Goal: Transaction & Acquisition: Book appointment/travel/reservation

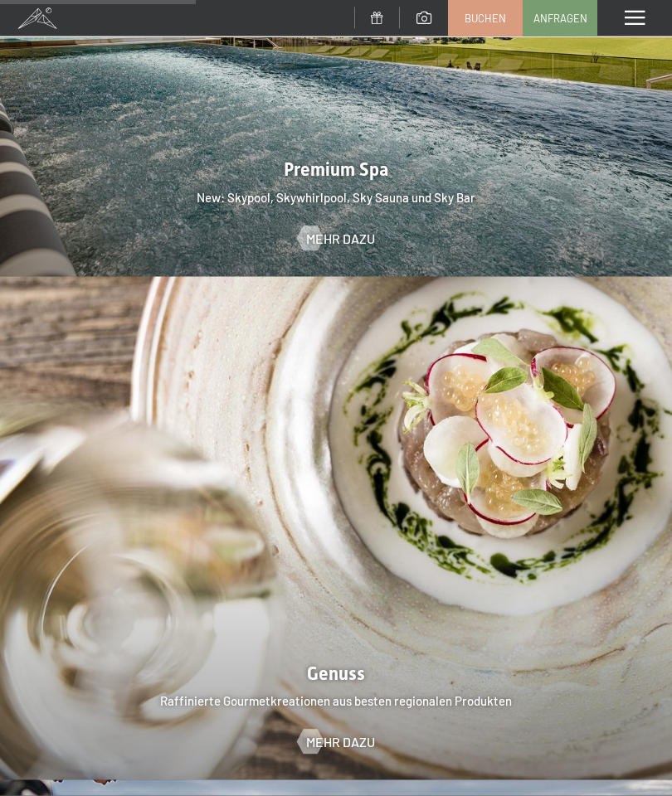
scroll to position [2178, 0]
click at [475, 17] on span "Buchen" at bounding box center [484, 18] width 41 height 15
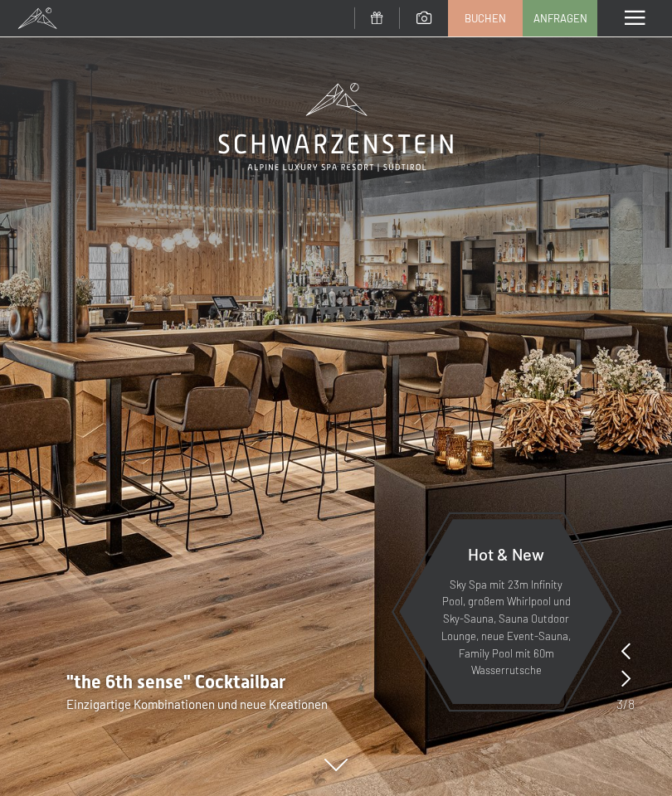
click at [480, 17] on span "Buchen" at bounding box center [484, 18] width 41 height 15
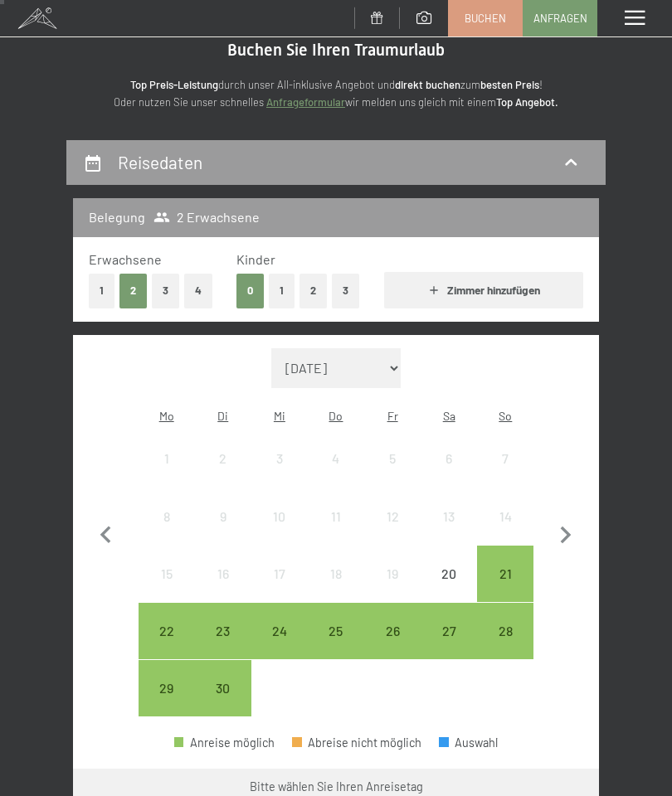
scroll to position [58, 0]
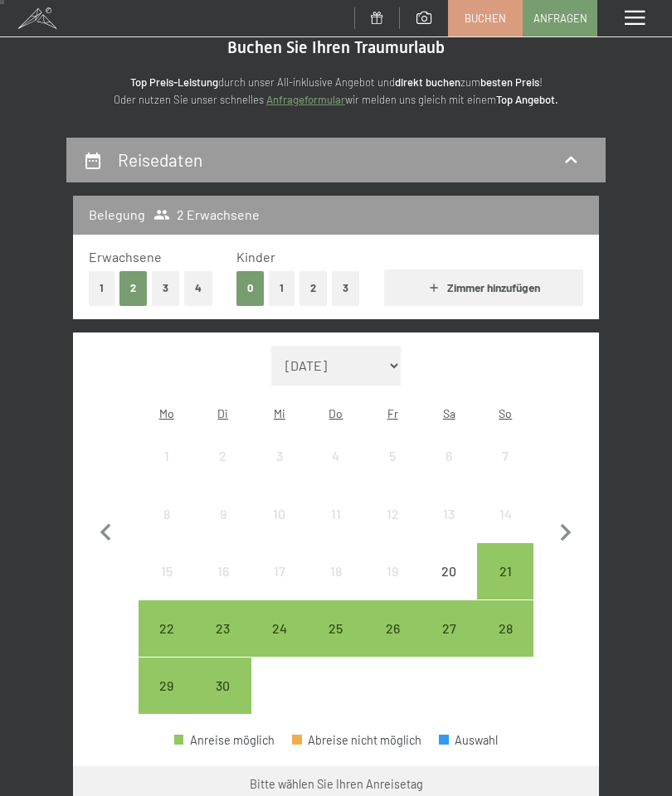
click at [505, 622] on div "28" at bounding box center [504, 648] width 53 height 53
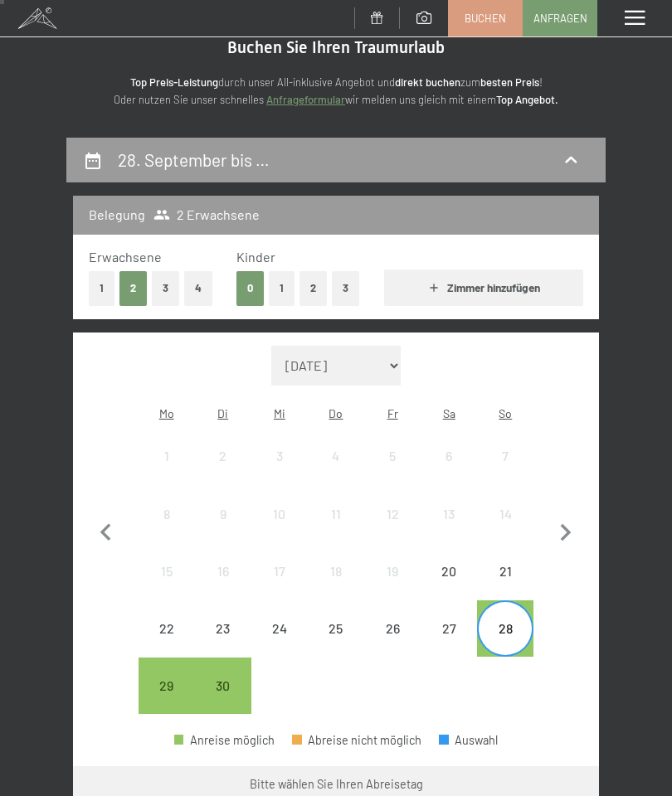
click at [568, 524] on icon "button" at bounding box center [565, 532] width 11 height 17
select select "[DATE]"
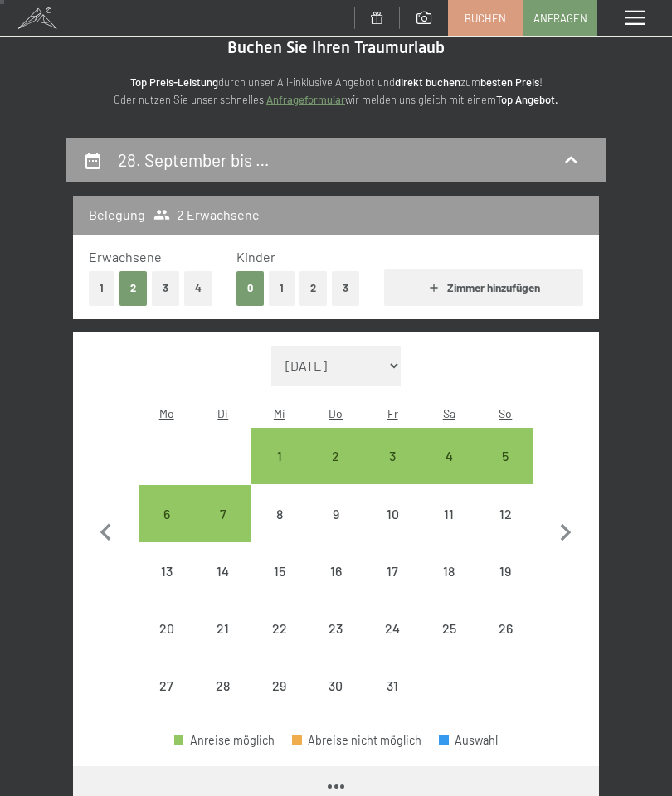
select select "[DATE]"
click at [393, 449] on div "3" at bounding box center [392, 475] width 53 height 53
select select "[DATE]"
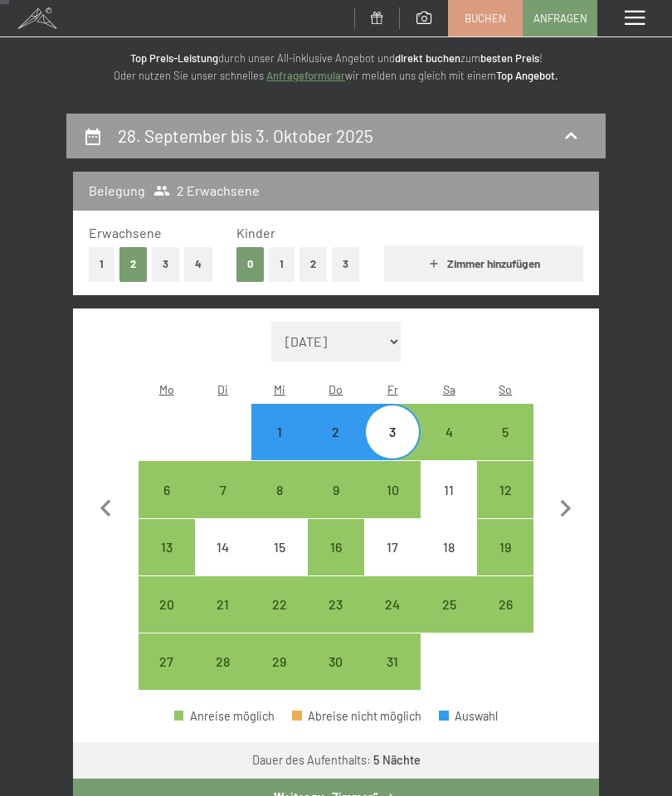
scroll to position [83, 0]
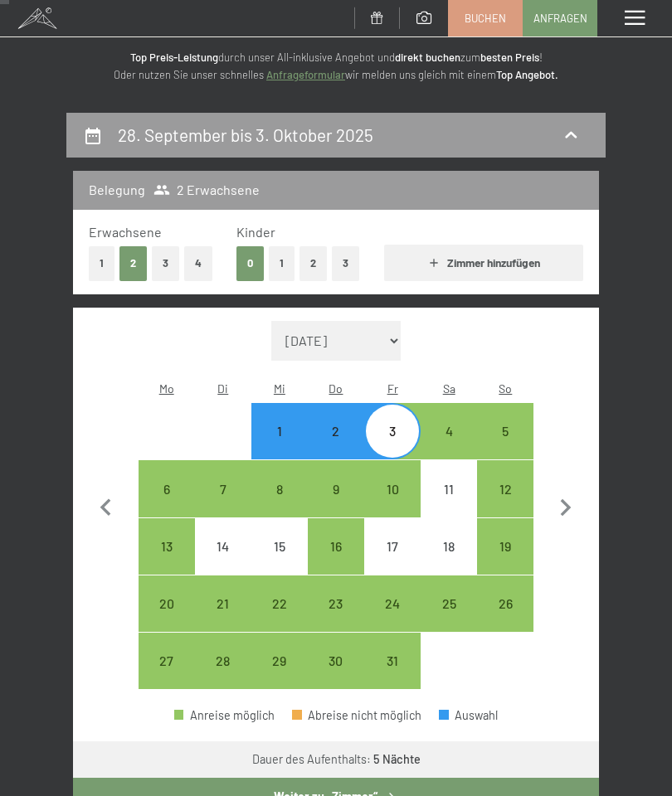
click at [502, 255] on button "Zimmer hinzufügen" at bounding box center [483, 263] width 199 height 36
select select "[DATE]"
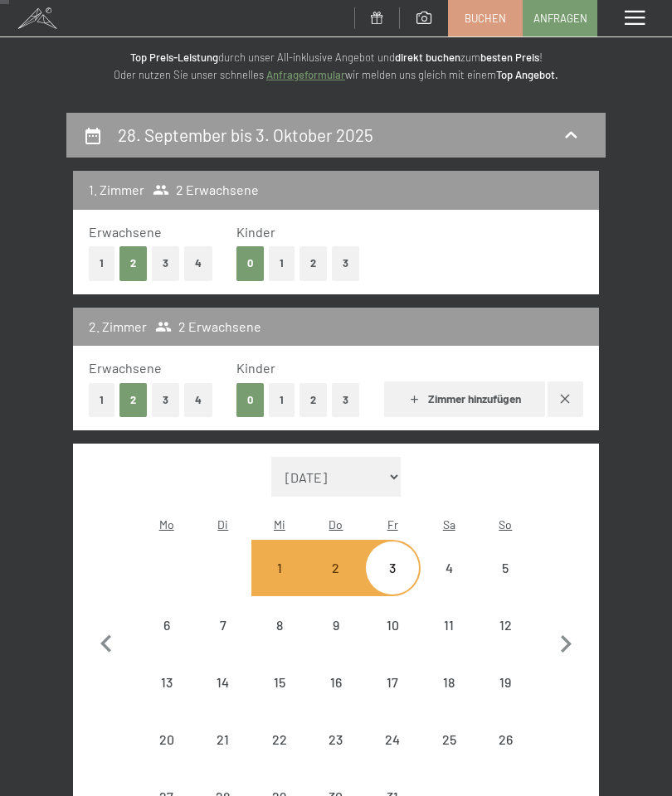
select select "[DATE]"
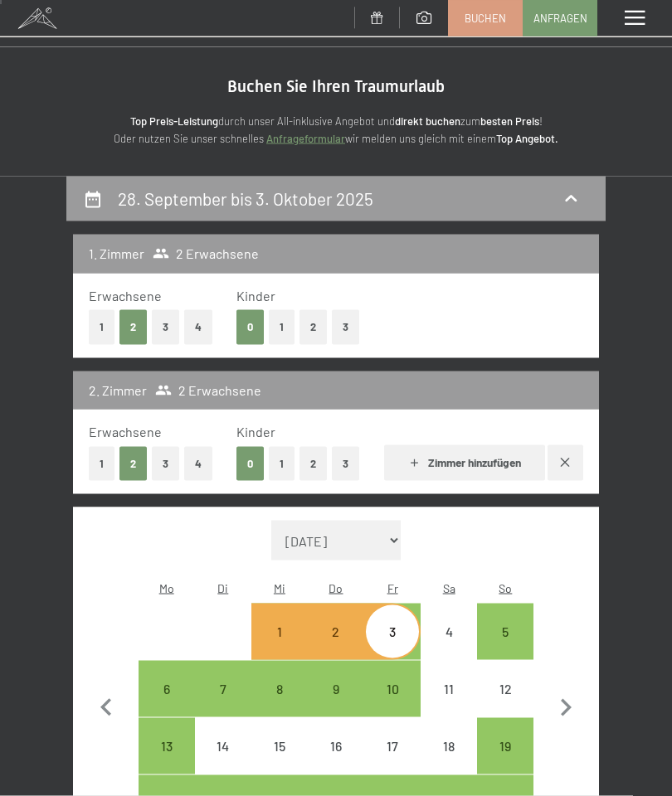
scroll to position [0, 0]
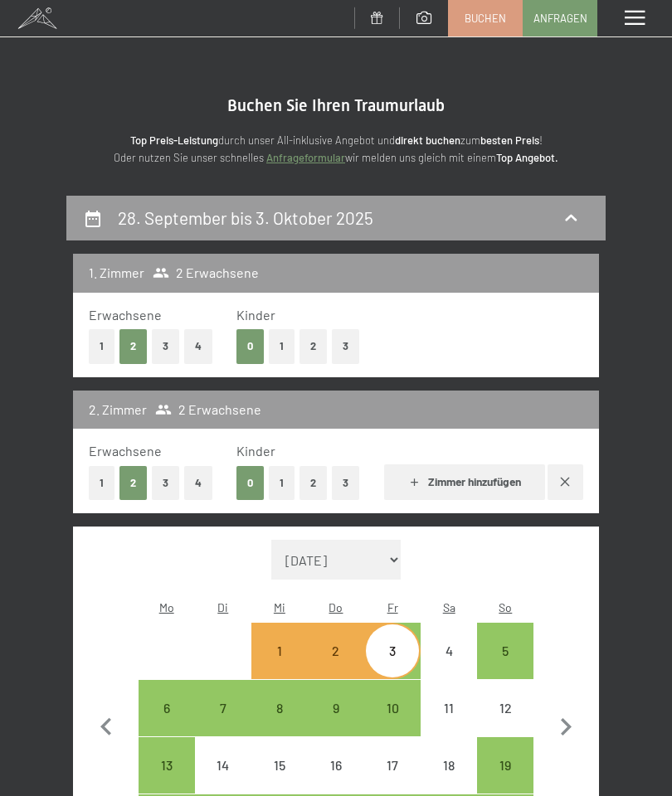
click at [567, 209] on icon at bounding box center [570, 218] width 20 height 20
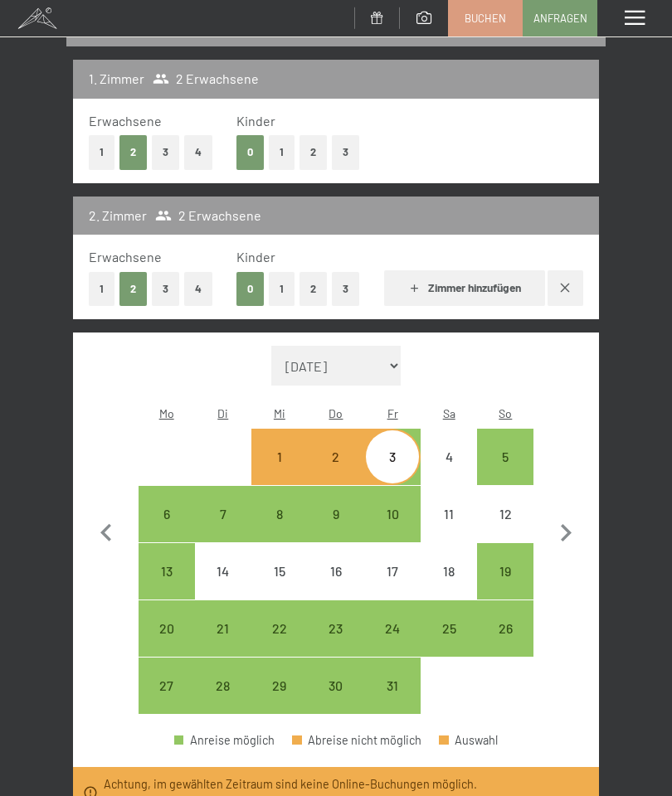
select select "[DATE]"
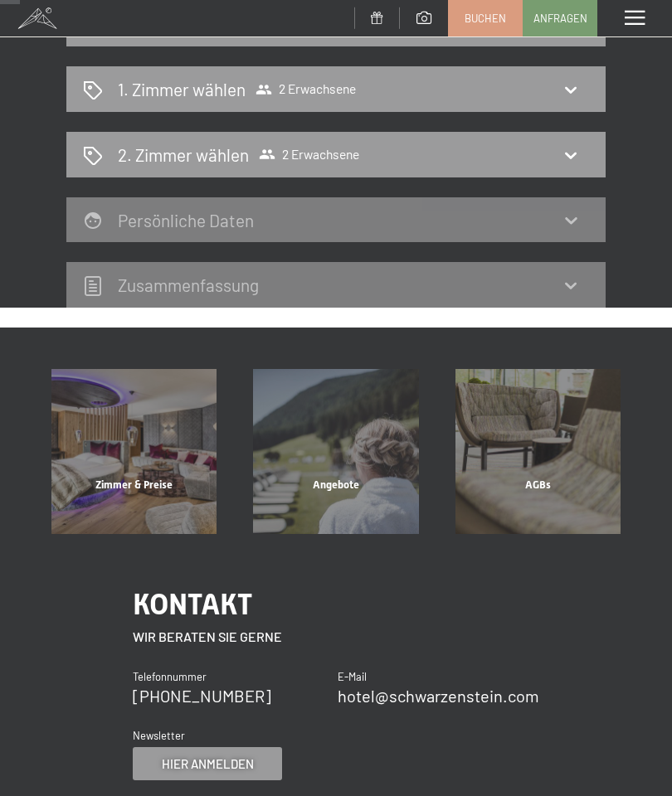
click at [558, 81] on div "1. Zimmer wählen 2 Erwachsene" at bounding box center [336, 89] width 506 height 24
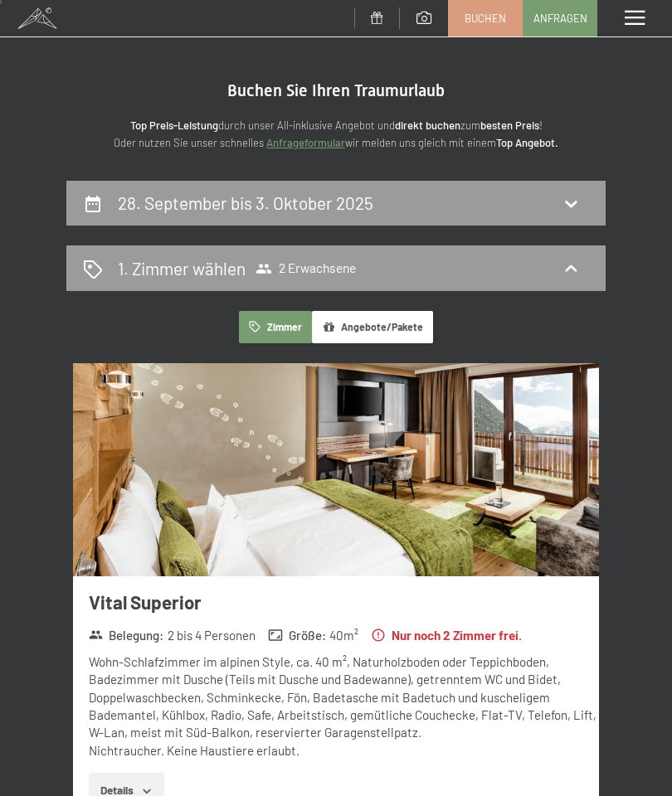
scroll to position [0, 0]
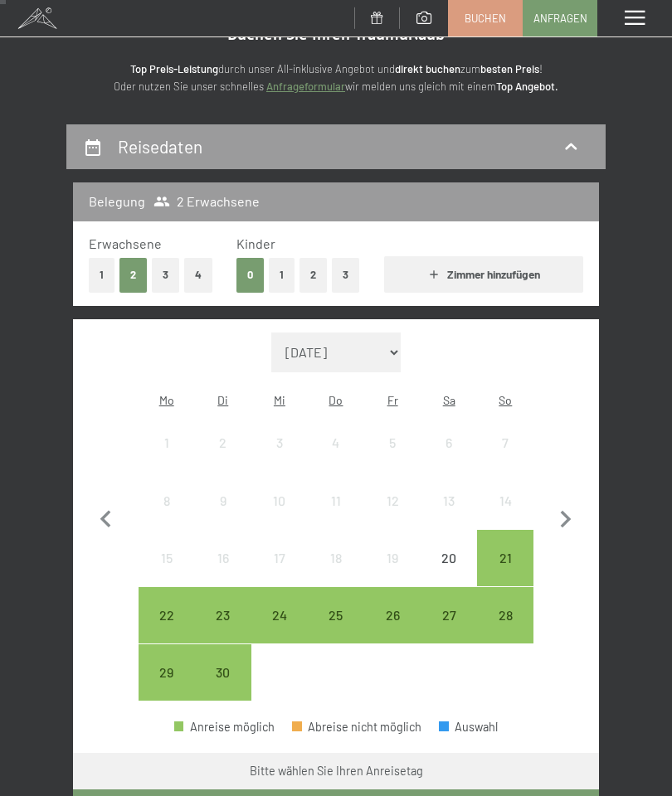
scroll to position [74, 0]
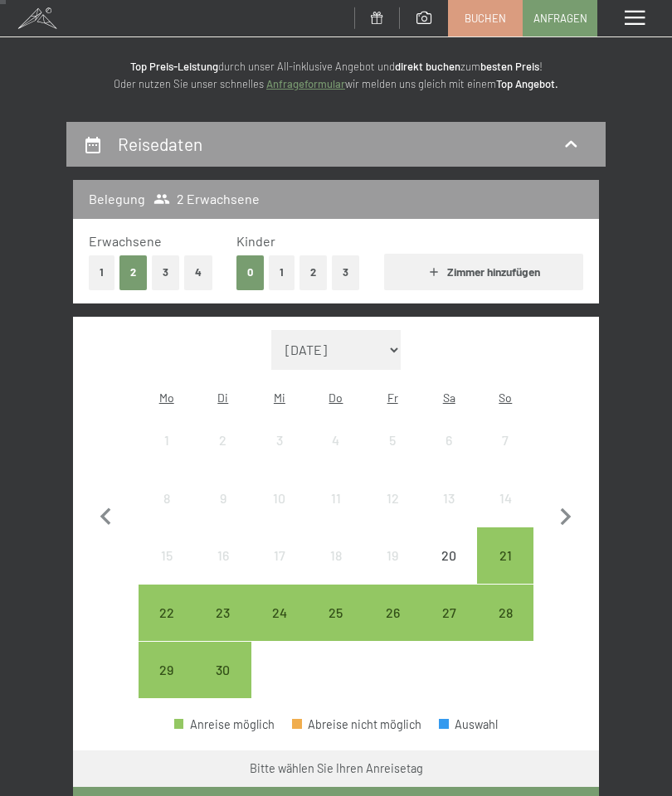
click at [570, 508] on icon "button" at bounding box center [565, 516] width 11 height 17
select select "[DATE]"
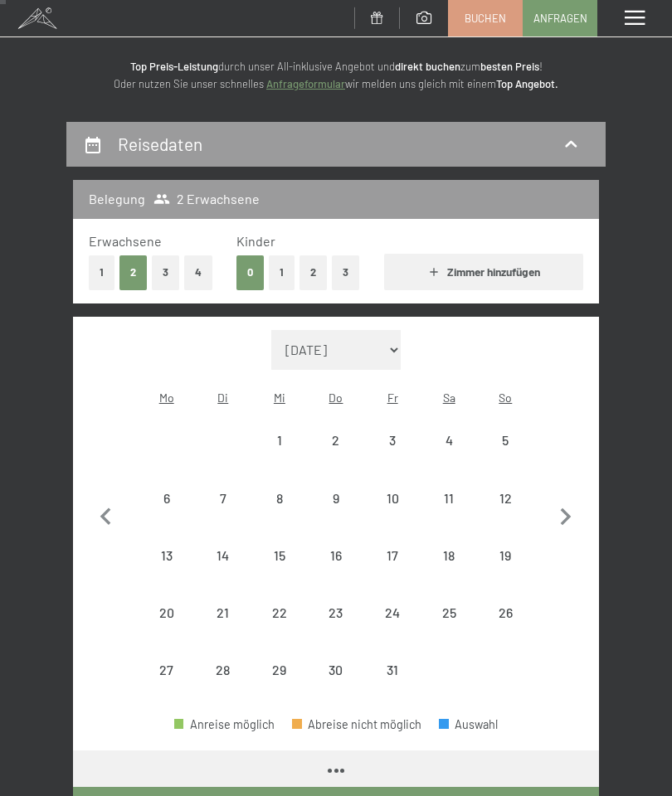
select select "[DATE]"
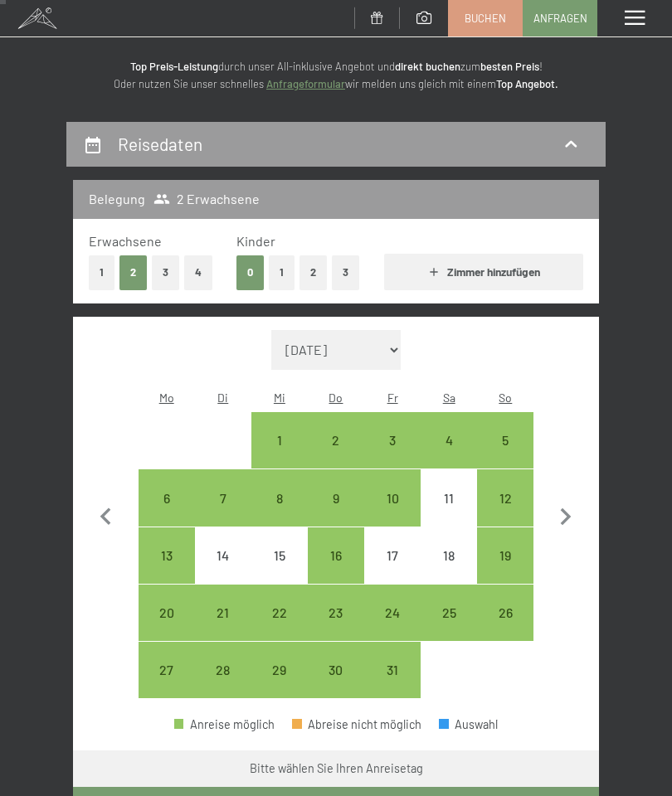
click at [520, 414] on div "5" at bounding box center [504, 440] width 53 height 53
select select "[DATE]"
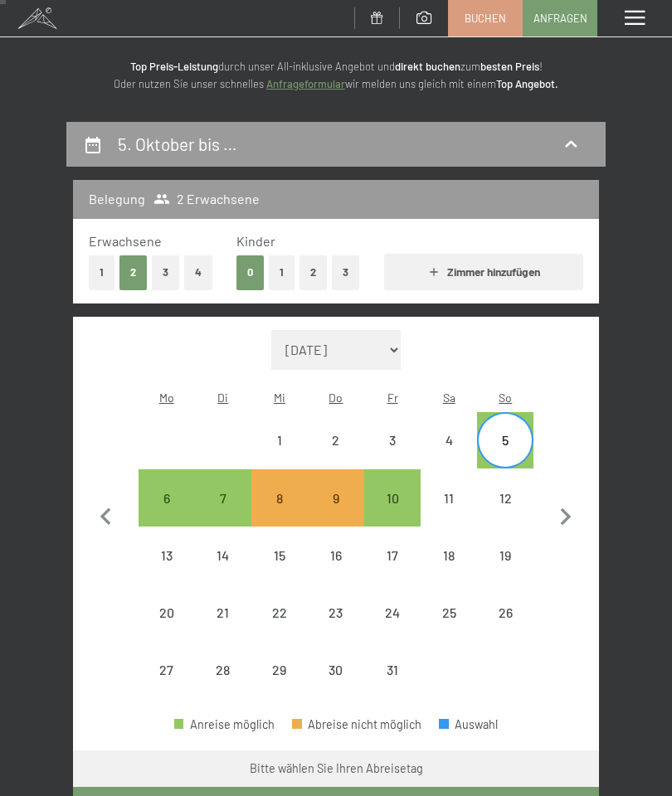
click at [390, 492] on div "10" at bounding box center [392, 518] width 53 height 53
select select "[DATE]"
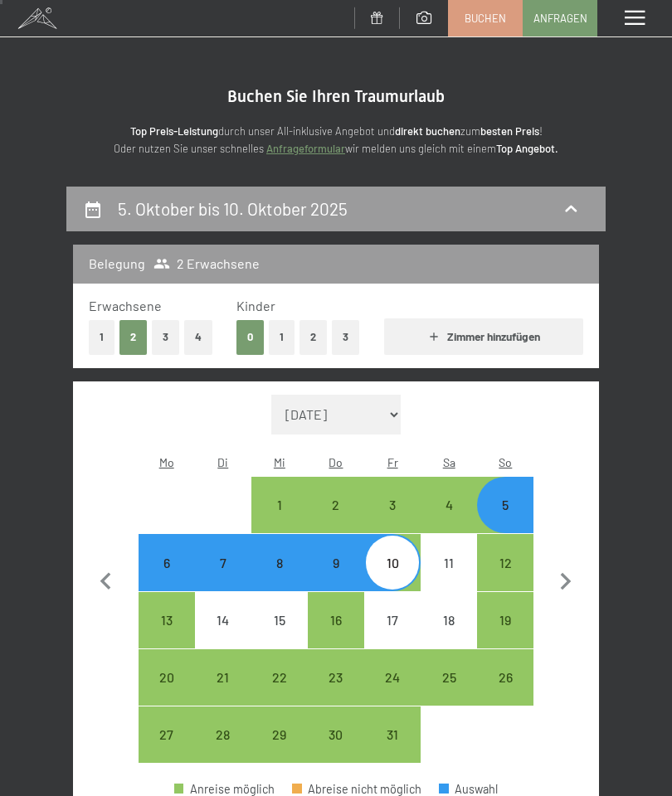
scroll to position [0, 0]
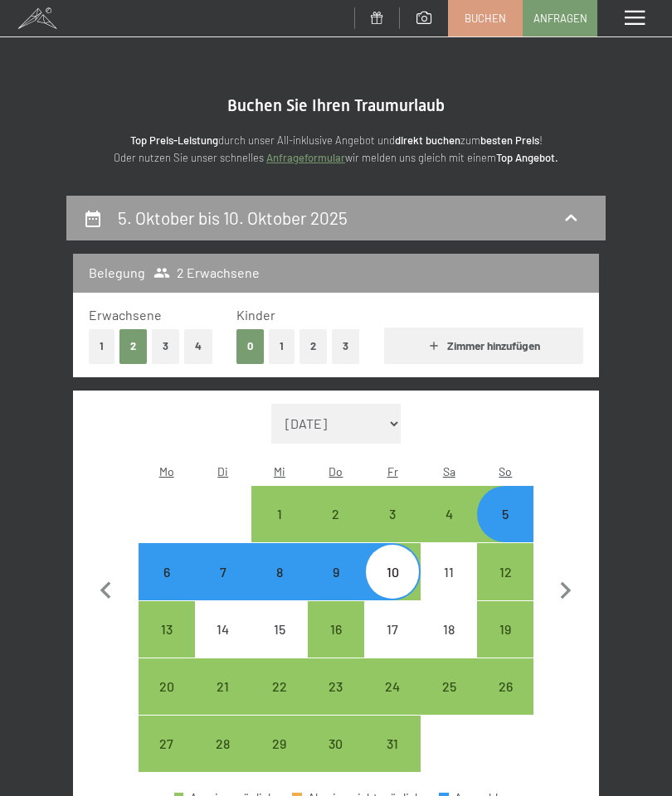
click at [96, 579] on icon "button" at bounding box center [106, 591] width 35 height 35
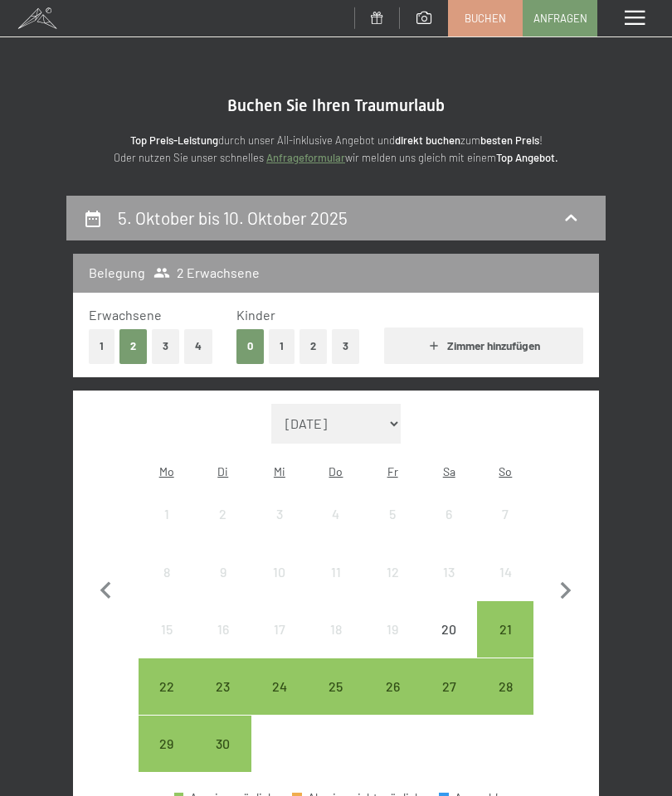
click at [455, 680] on div "27" at bounding box center [448, 706] width 53 height 53
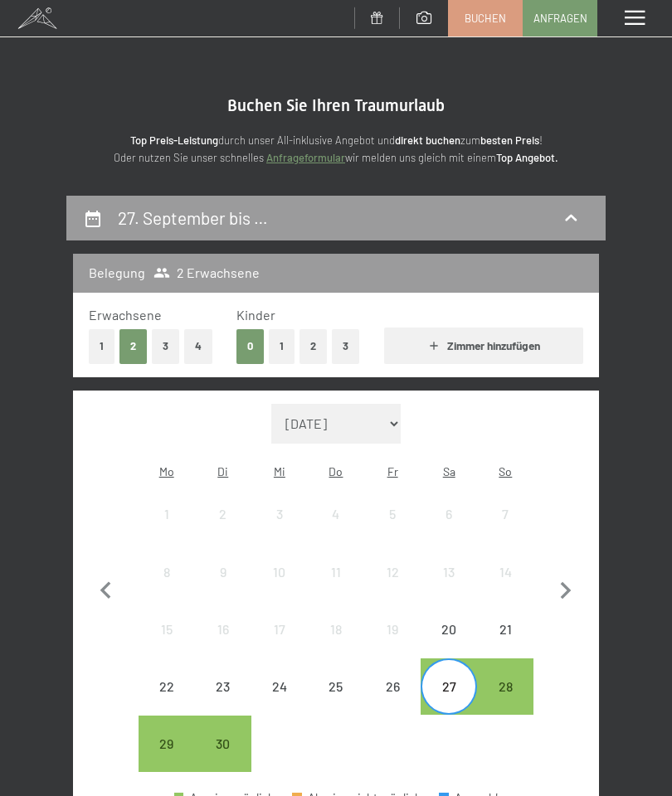
click at [104, 575] on icon "button" at bounding box center [106, 591] width 35 height 35
click at [392, 680] on div "26" at bounding box center [392, 706] width 53 height 53
click at [573, 576] on icon "button" at bounding box center [565, 591] width 35 height 35
select select "[DATE]"
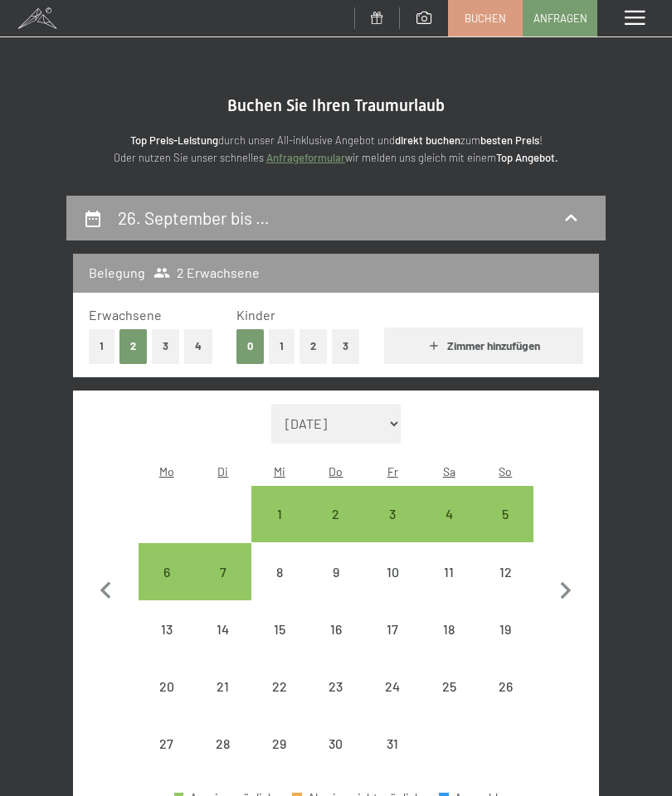
click at [337, 507] on div "2" at bounding box center [335, 533] width 53 height 53
select select "[DATE]"
